Goal: Task Accomplishment & Management: Use online tool/utility

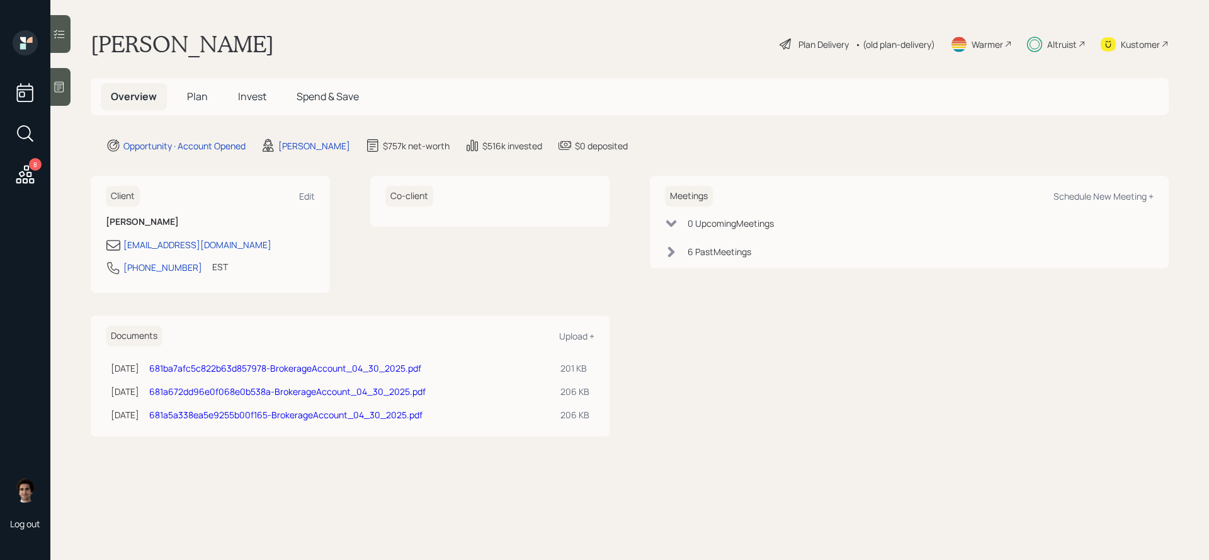
click at [196, 104] on h5 "Plan" at bounding box center [197, 96] width 41 height 27
